Goal: Find specific page/section: Find specific page/section

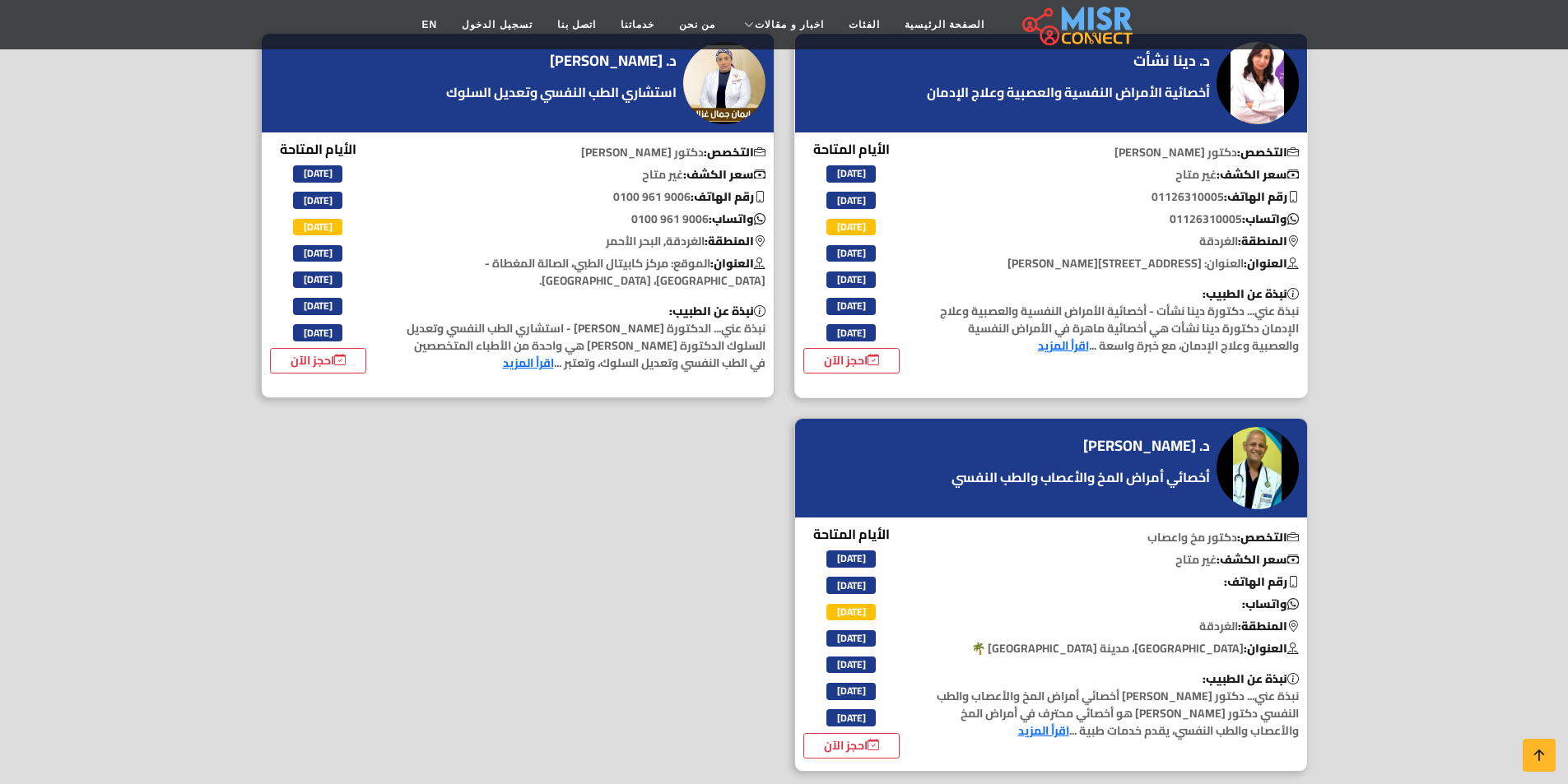
scroll to position [164, 0]
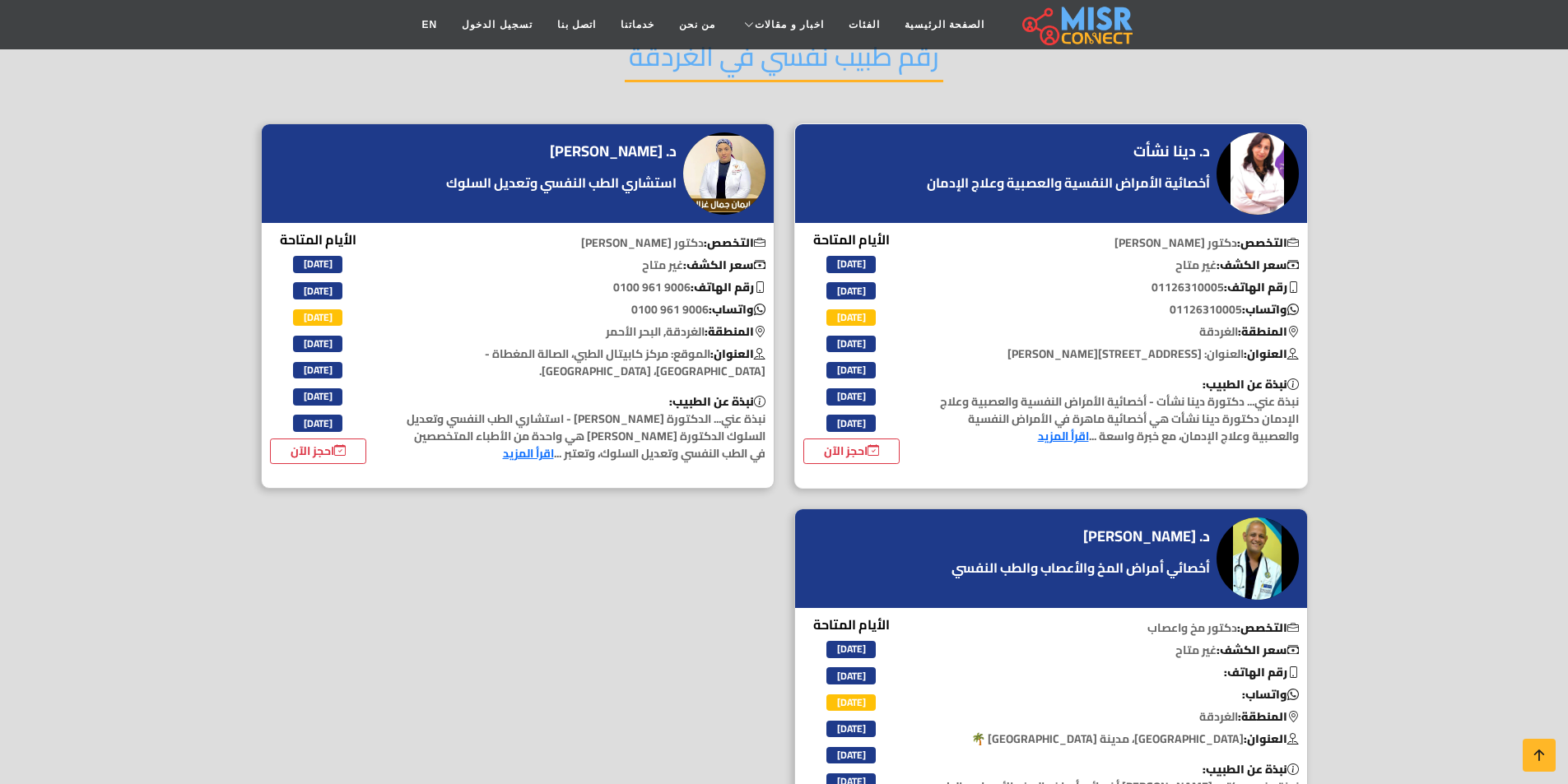
click at [1067, 439] on link "اقرأ المزيد" at bounding box center [1063, 436] width 51 height 21
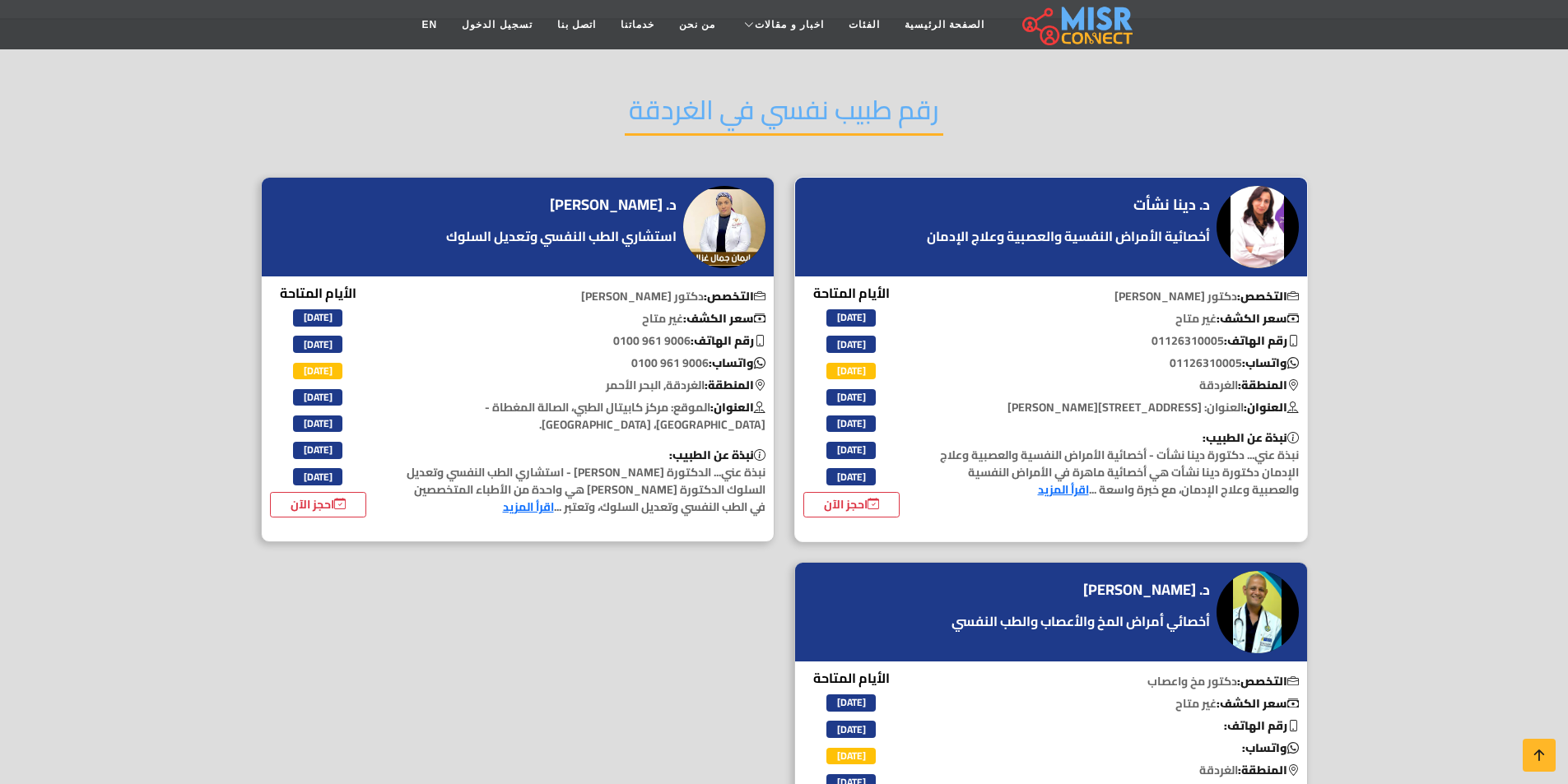
scroll to position [82, 0]
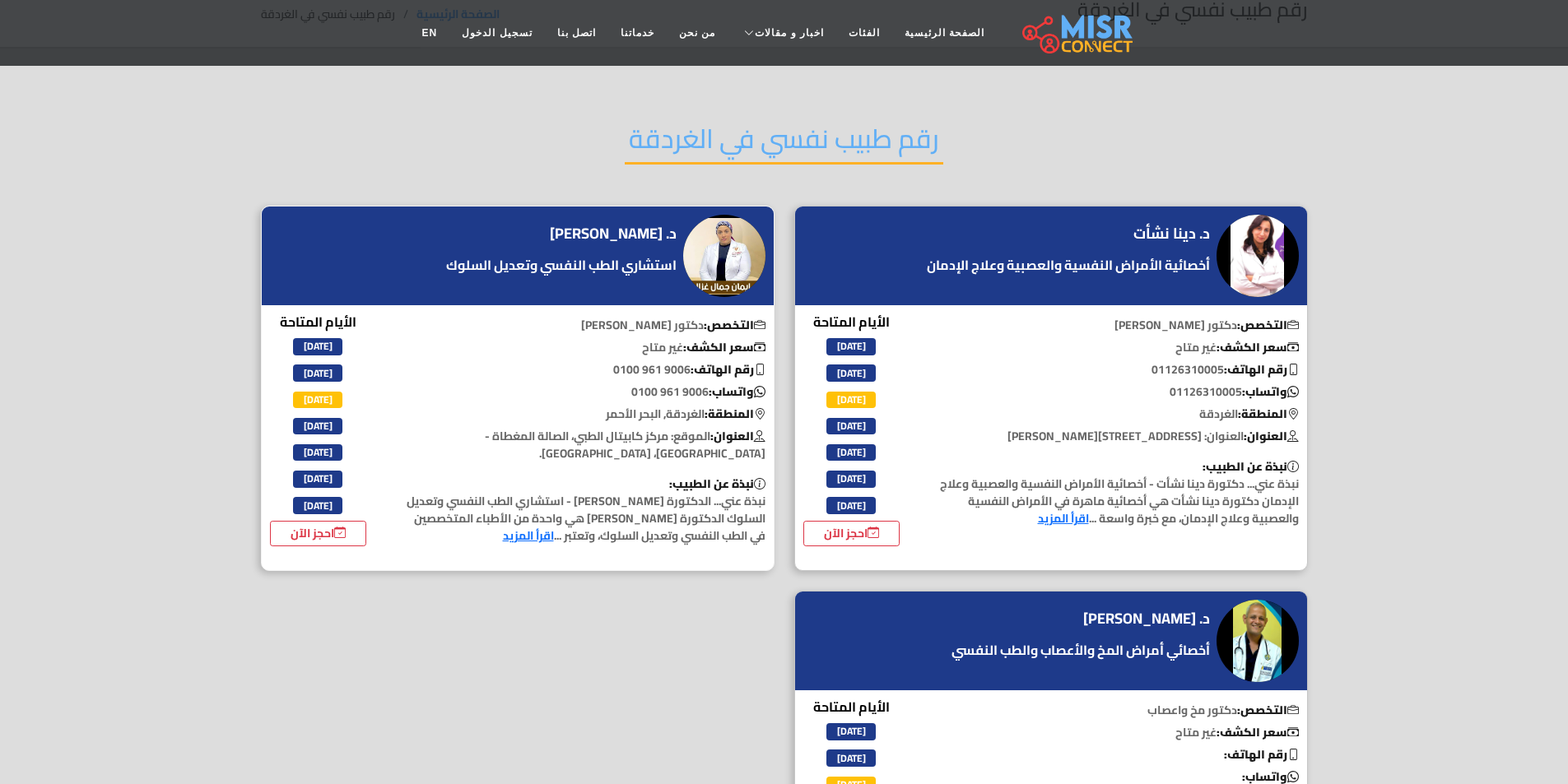
click at [716, 247] on img at bounding box center [724, 256] width 82 height 82
click at [674, 331] on p "التخصص: دكتور نفسي" at bounding box center [584, 325] width 379 height 17
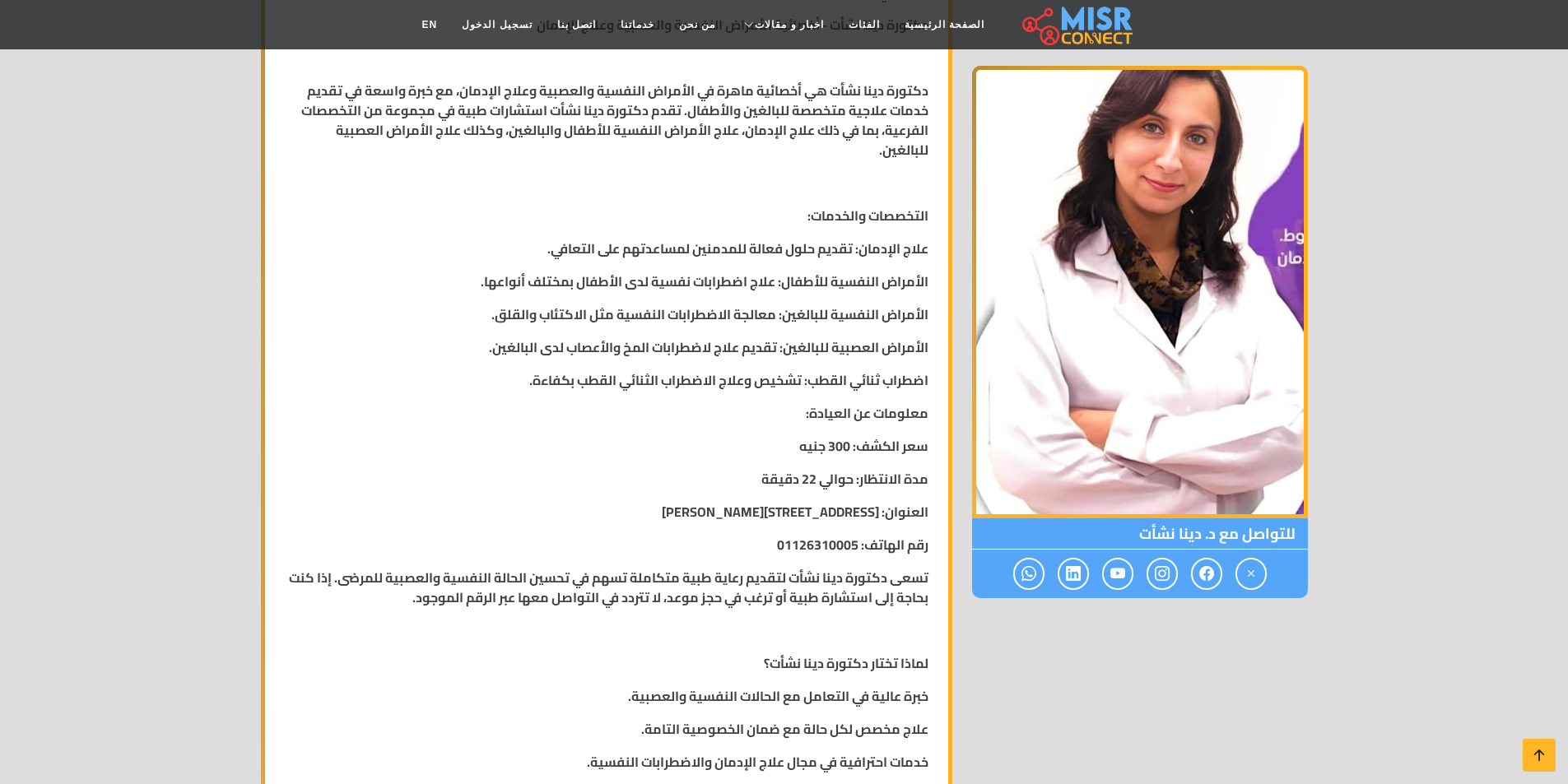
scroll to position [412, 0]
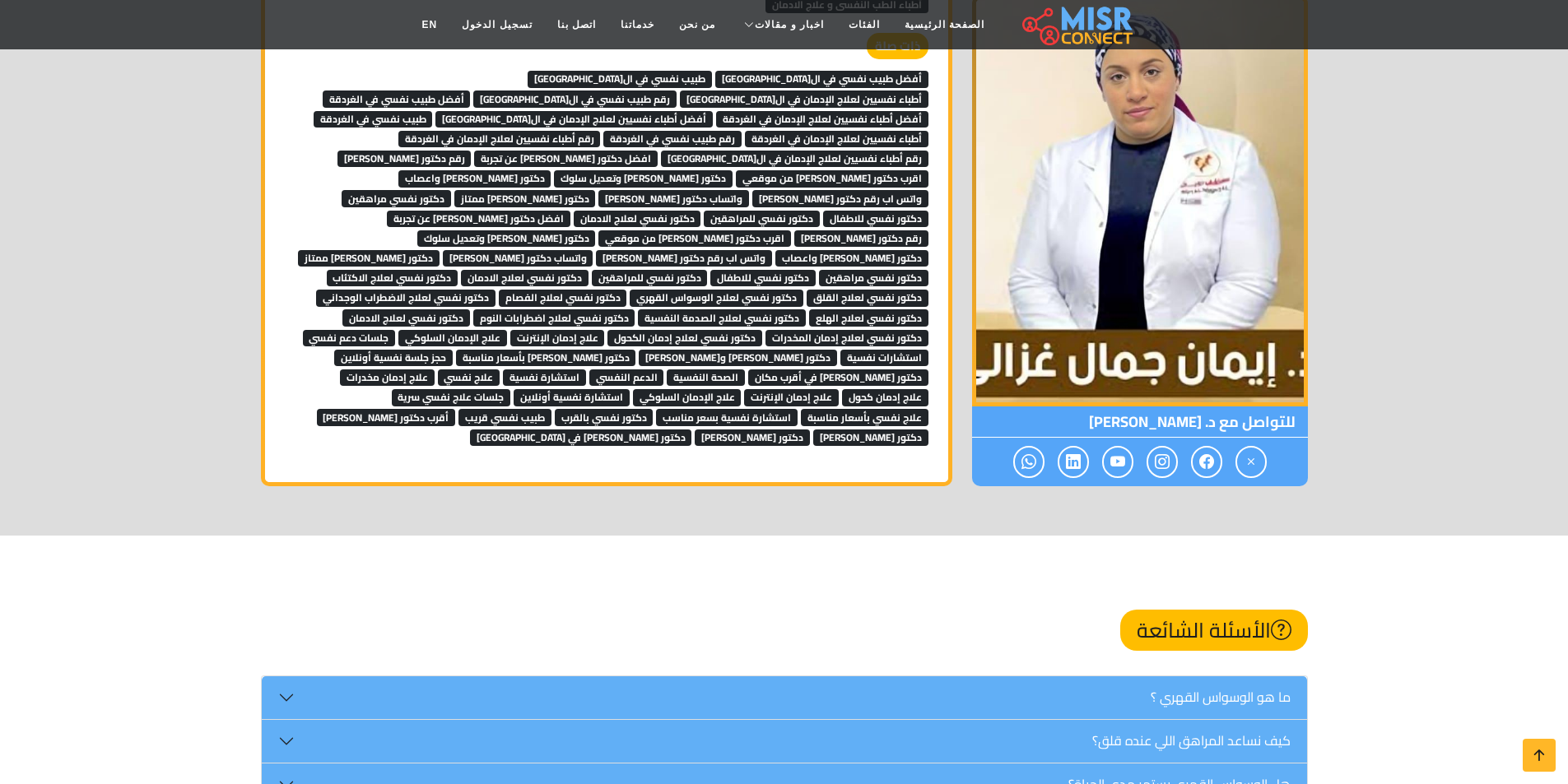
scroll to position [2551, 0]
